Goal: Check status: Check status

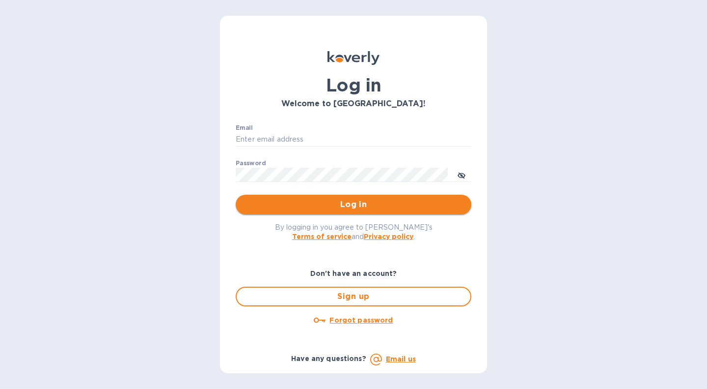
type input "igatradecredit@gmail.com"
click at [304, 204] on span "Log in" at bounding box center [354, 204] width 220 height 12
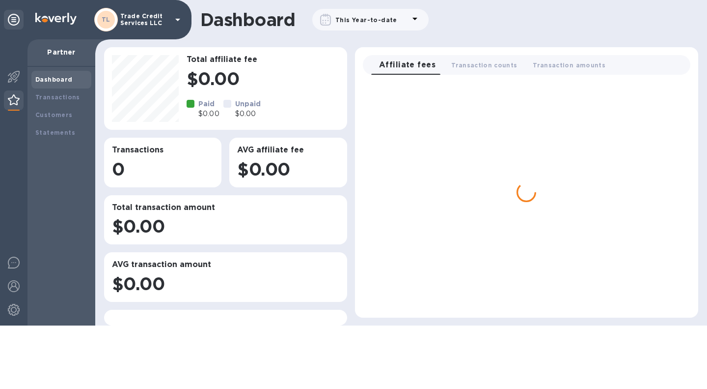
scroll to position [389, 612]
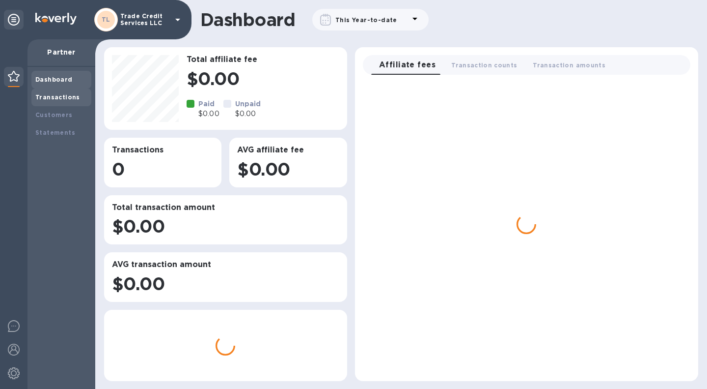
click at [55, 94] on b "Transactions" at bounding box center [57, 96] width 45 height 7
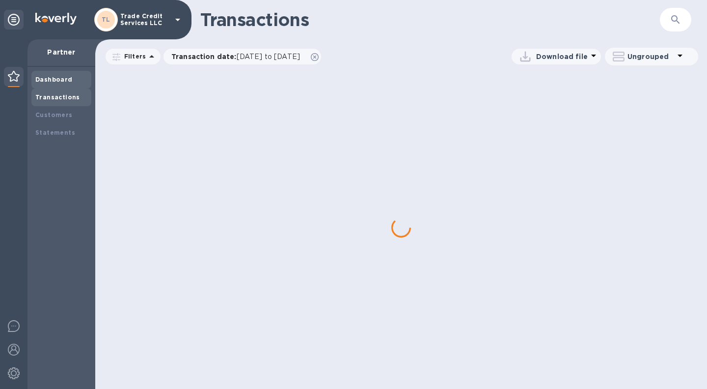
click at [58, 78] on b "Dashboard" at bounding box center [53, 79] width 37 height 7
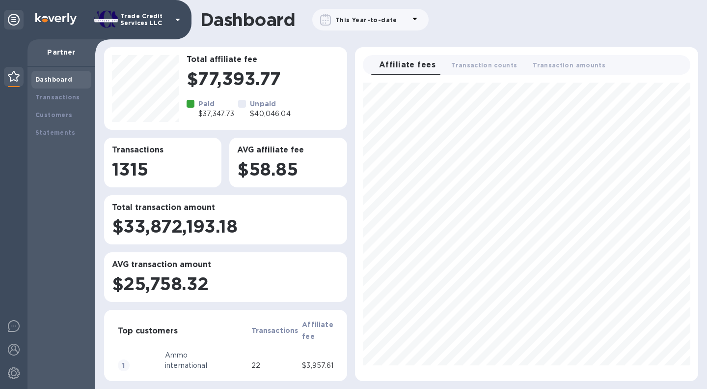
scroll to position [290, 335]
click at [70, 98] on b "Transactions" at bounding box center [57, 96] width 45 height 7
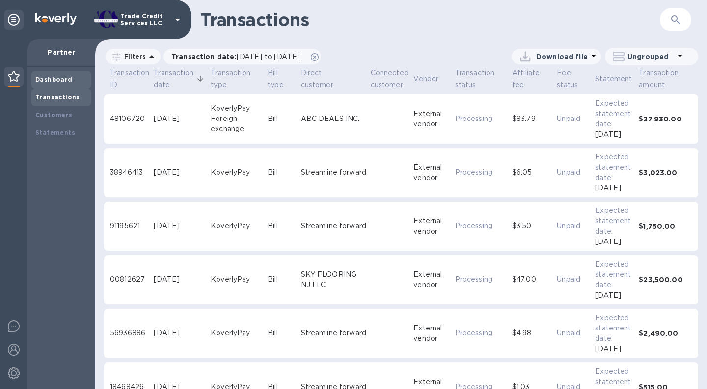
click at [63, 80] on b "Dashboard" at bounding box center [53, 79] width 37 height 7
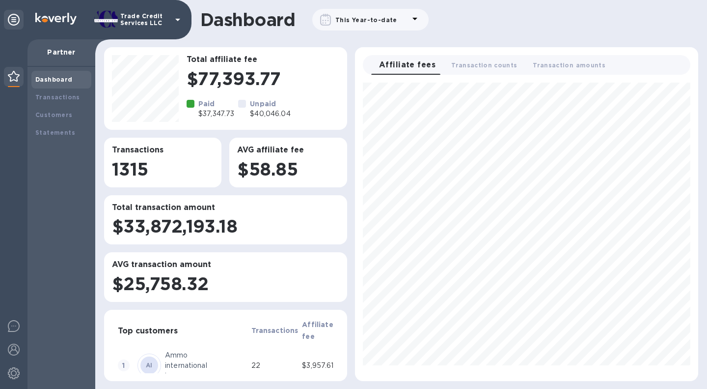
scroll to position [290, 335]
click at [72, 93] on div "Transactions" at bounding box center [61, 97] width 52 height 10
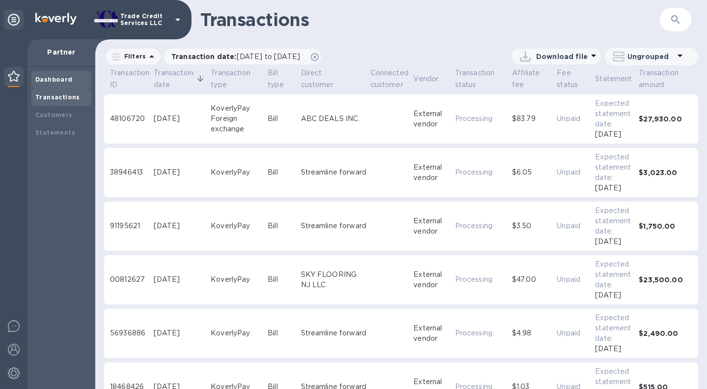
click at [64, 80] on b "Dashboard" at bounding box center [53, 79] width 37 height 7
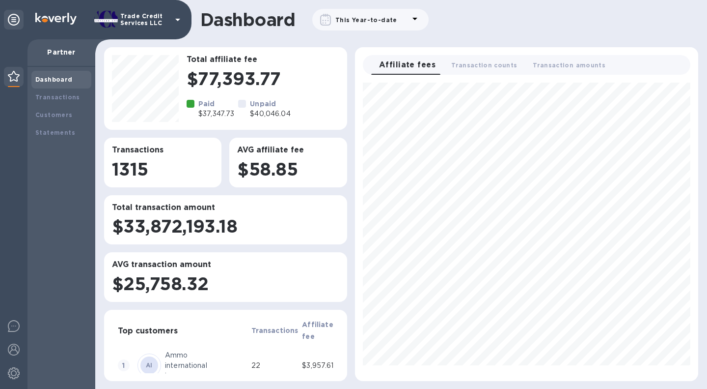
scroll to position [290, 335]
